Goal: Communication & Community: Ask a question

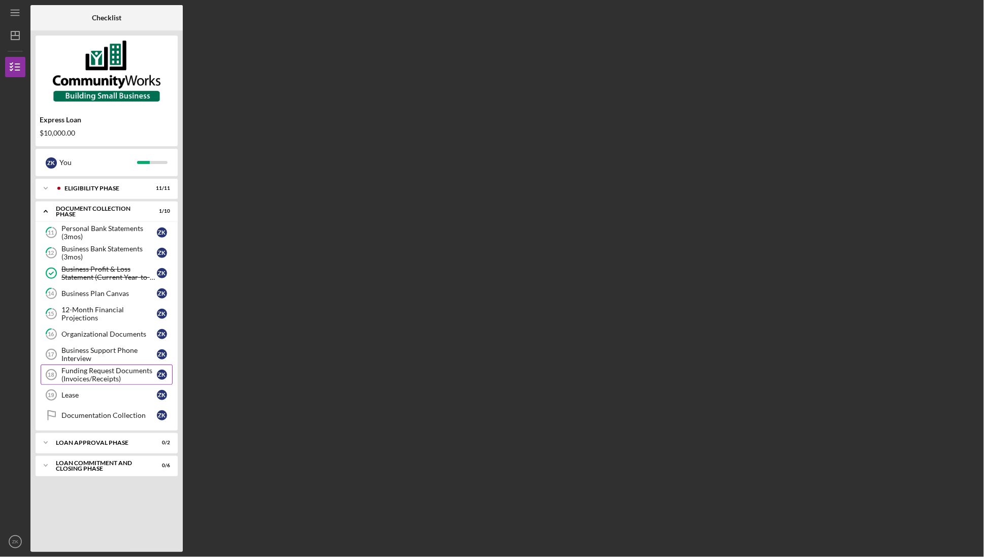
click at [97, 382] on div "Funding Request Documents (Invoices/Receipts)" at bounding box center [108, 374] width 95 height 16
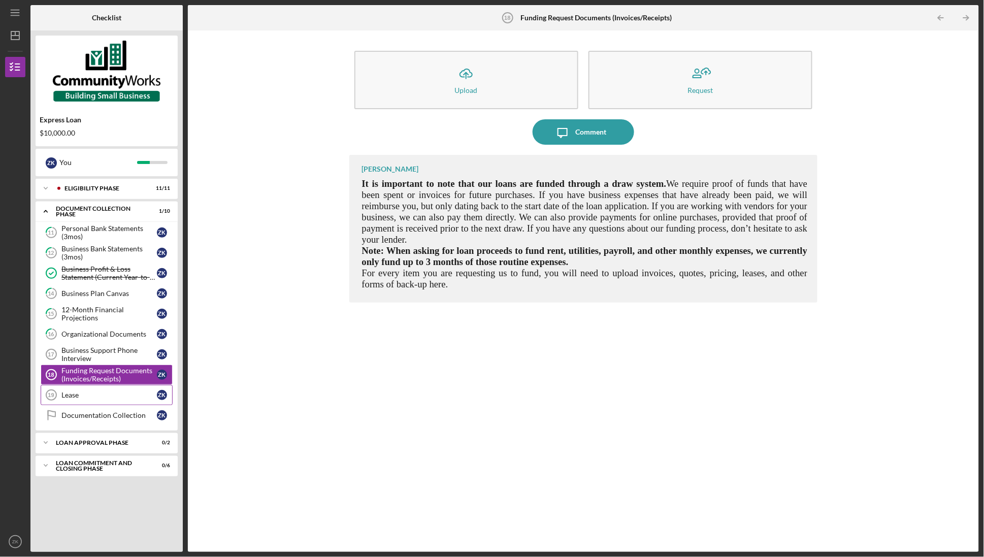
click at [95, 388] on link "Lease 19 Lease Z K" at bounding box center [107, 395] width 132 height 20
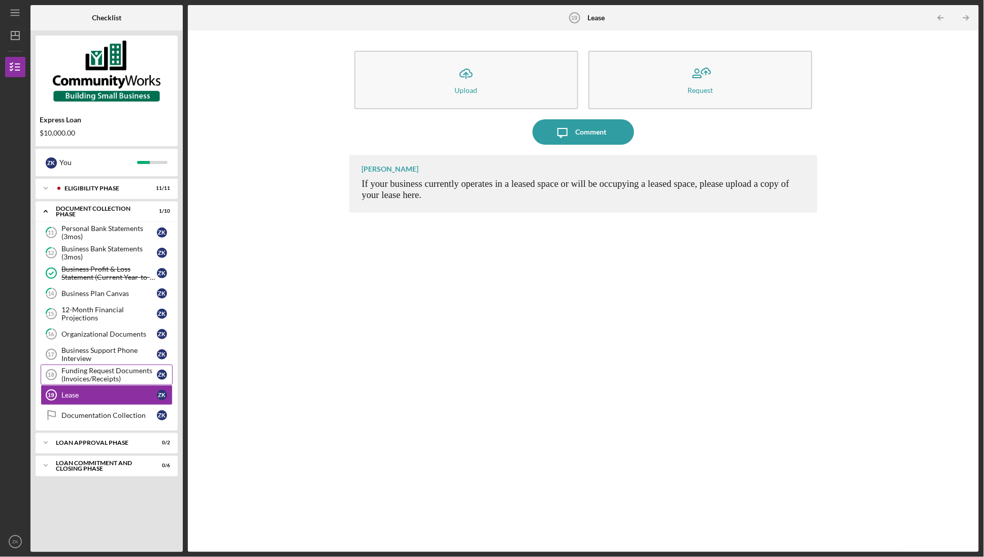
click at [109, 376] on div "Funding Request Documents (Invoices/Receipts)" at bounding box center [108, 374] width 95 height 16
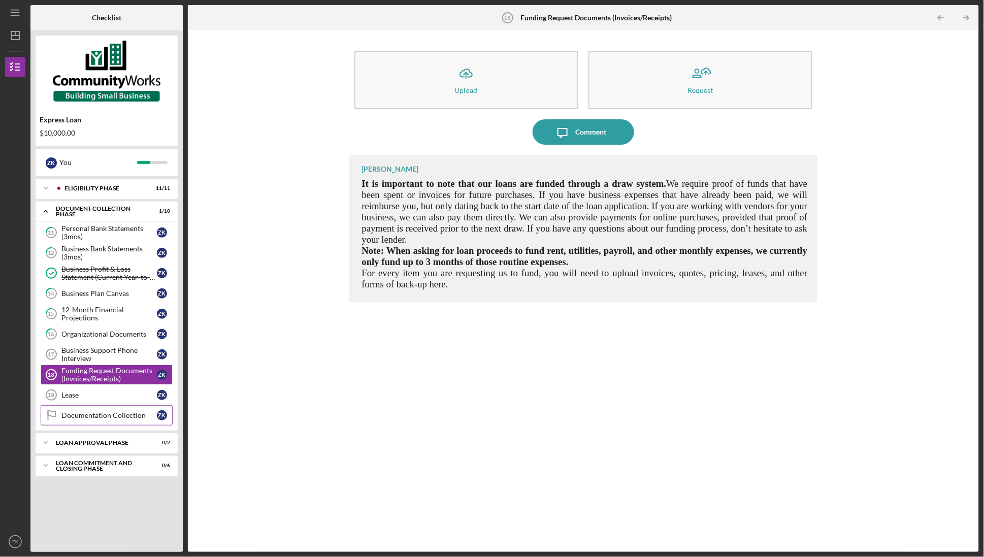
click at [106, 419] on div "Documentation Collection" at bounding box center [108, 415] width 95 height 8
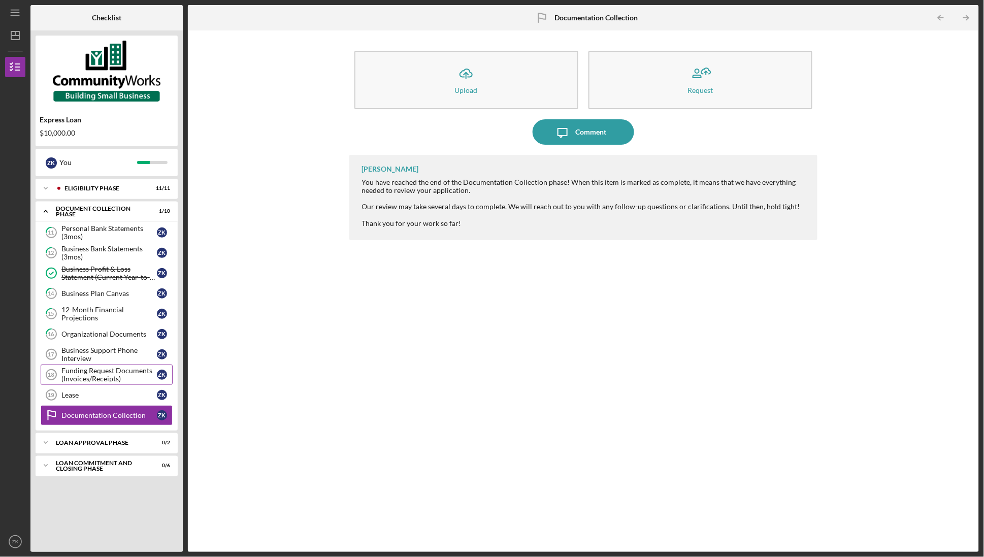
click at [100, 378] on div "Funding Request Documents (Invoices/Receipts)" at bounding box center [108, 374] width 95 height 16
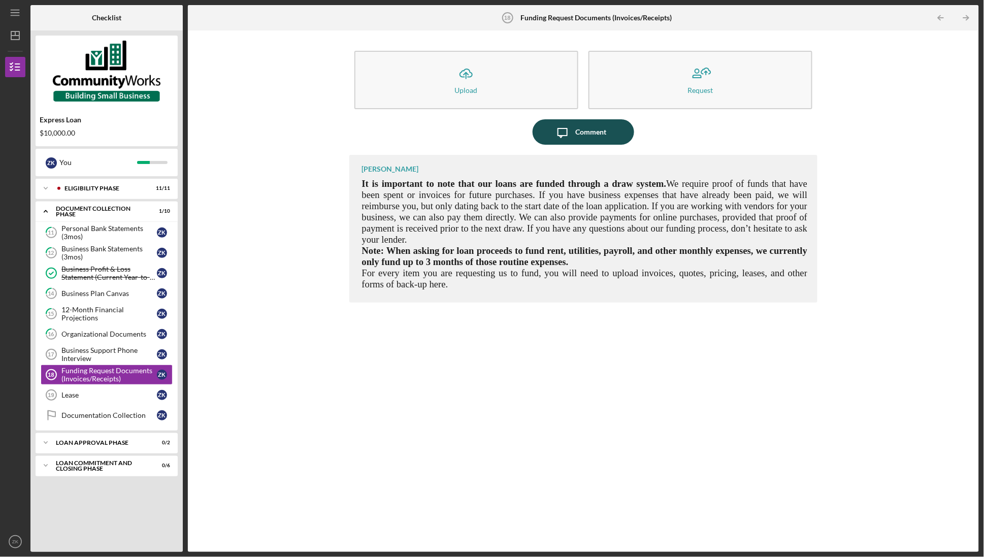
click at [572, 137] on icon "Icon/Message" at bounding box center [562, 131] width 25 height 25
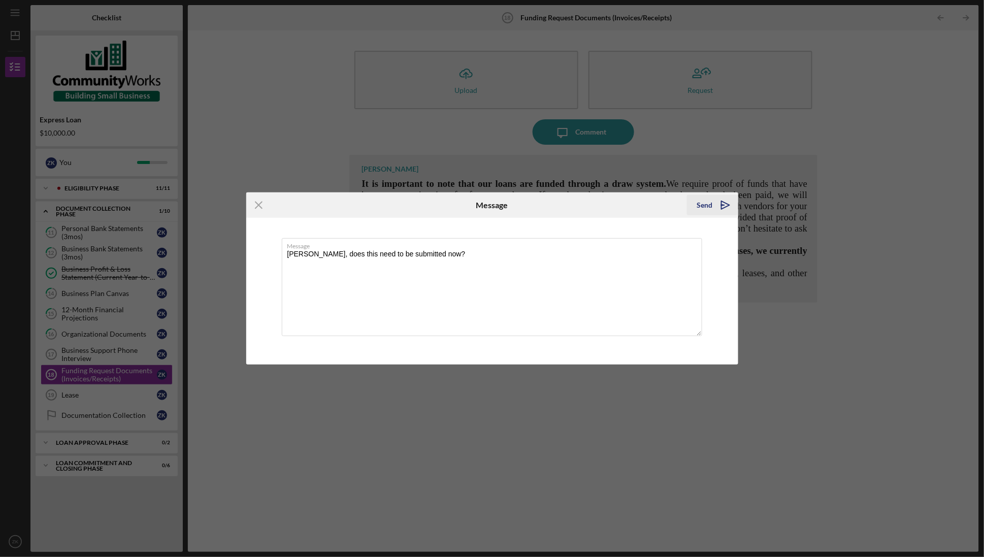
type textarea "[PERSON_NAME], does this need to be submitted now?"
click at [704, 204] on div "Send" at bounding box center [705, 205] width 16 height 20
